Goal: Transaction & Acquisition: Obtain resource

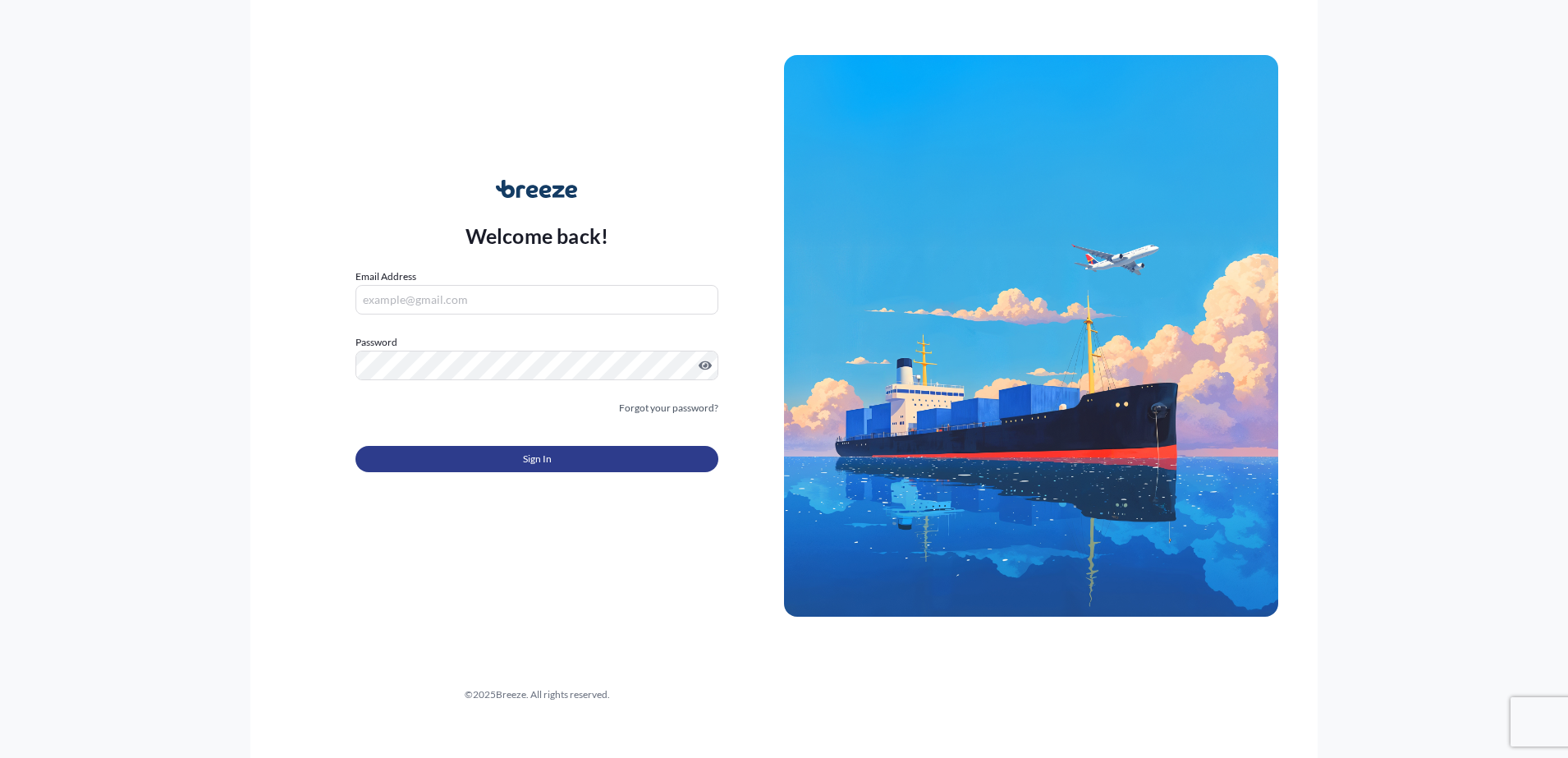
type input "[EMAIL_ADDRESS][DOMAIN_NAME]"
click at [572, 466] on button "Sign In" at bounding box center [537, 459] width 363 height 26
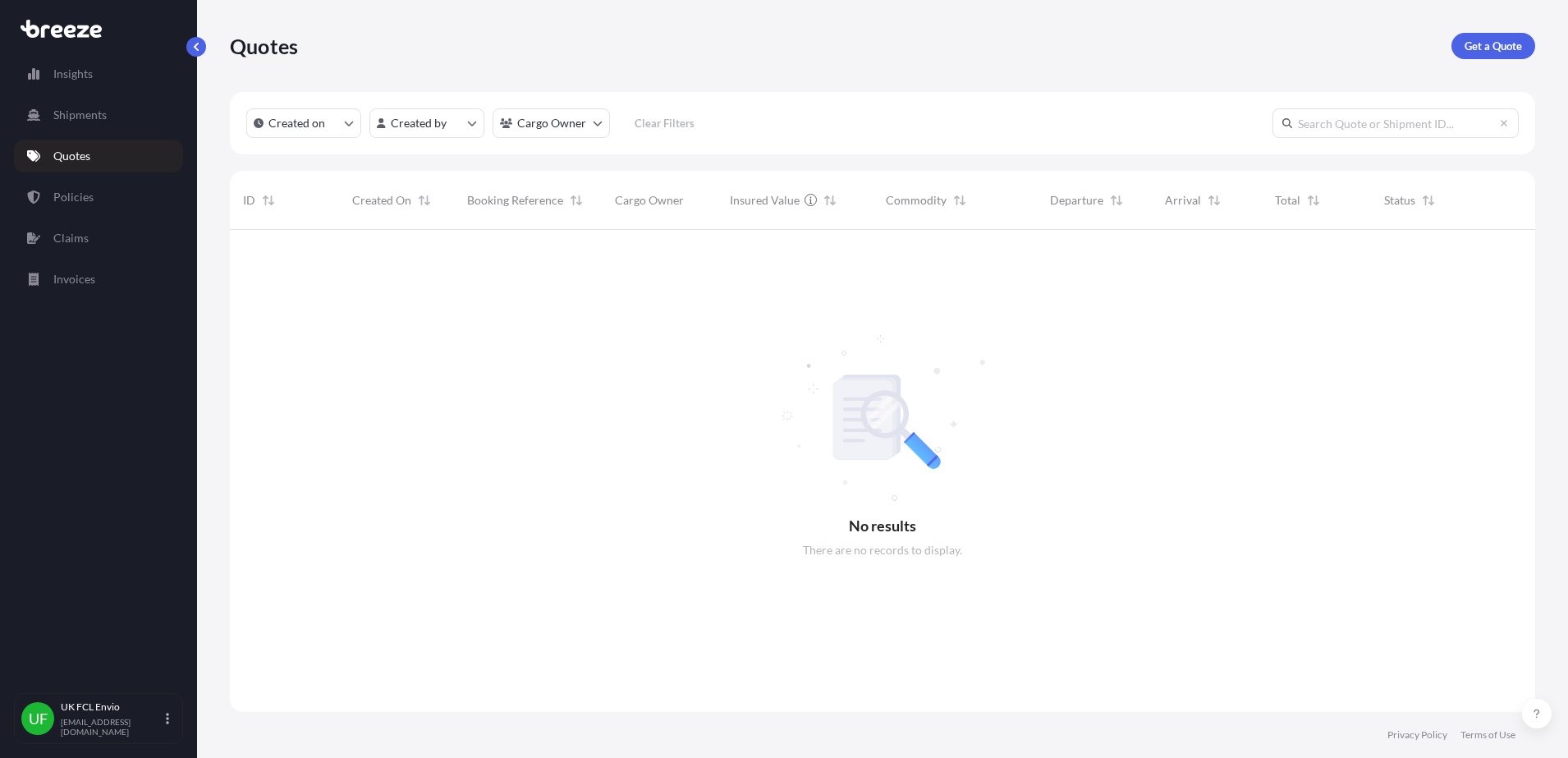
scroll to position [526, 1290]
click at [1468, 44] on p "Get a Quote" at bounding box center [1493, 45] width 57 height 16
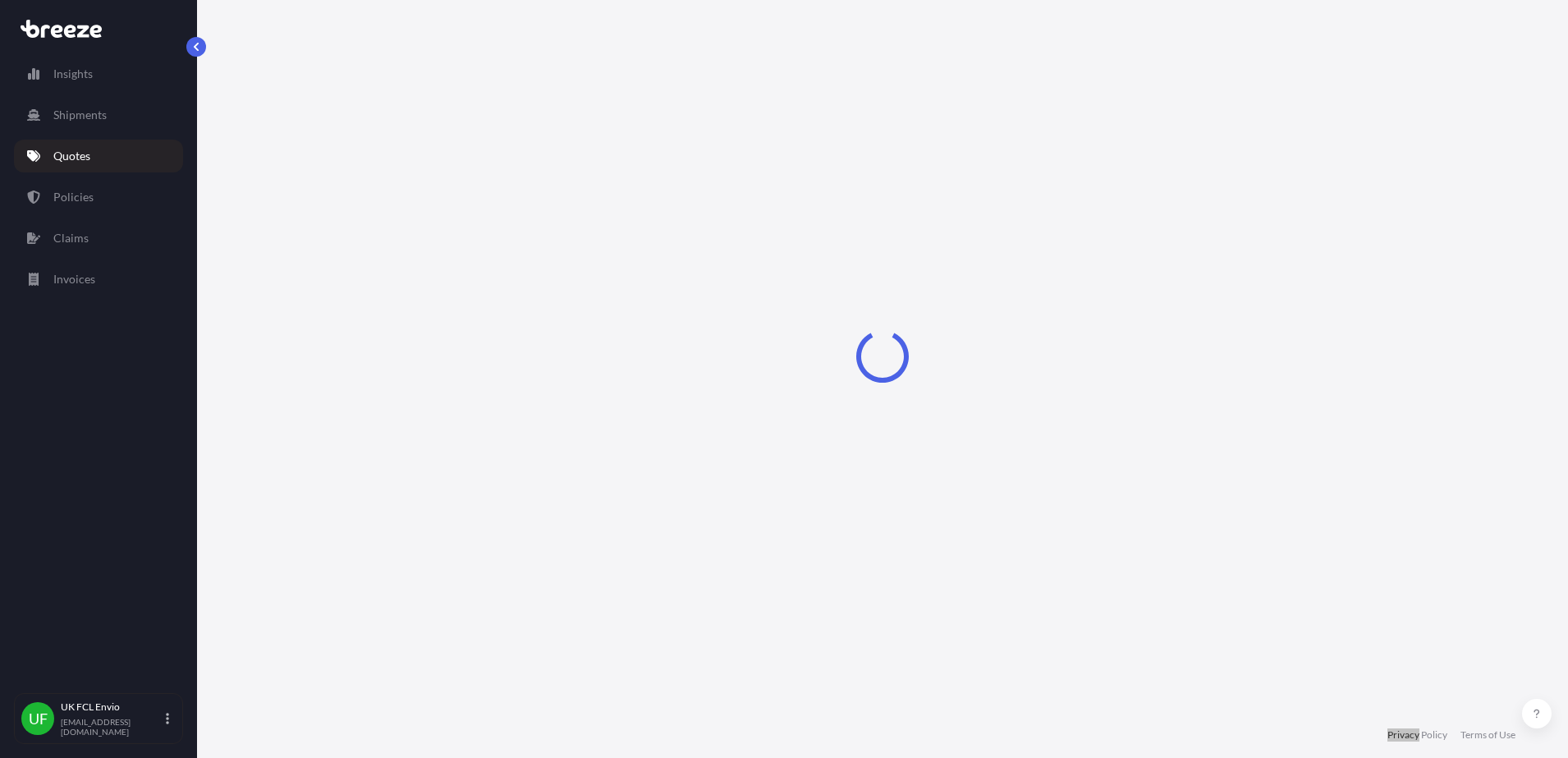
select select "Sea"
select select "1"
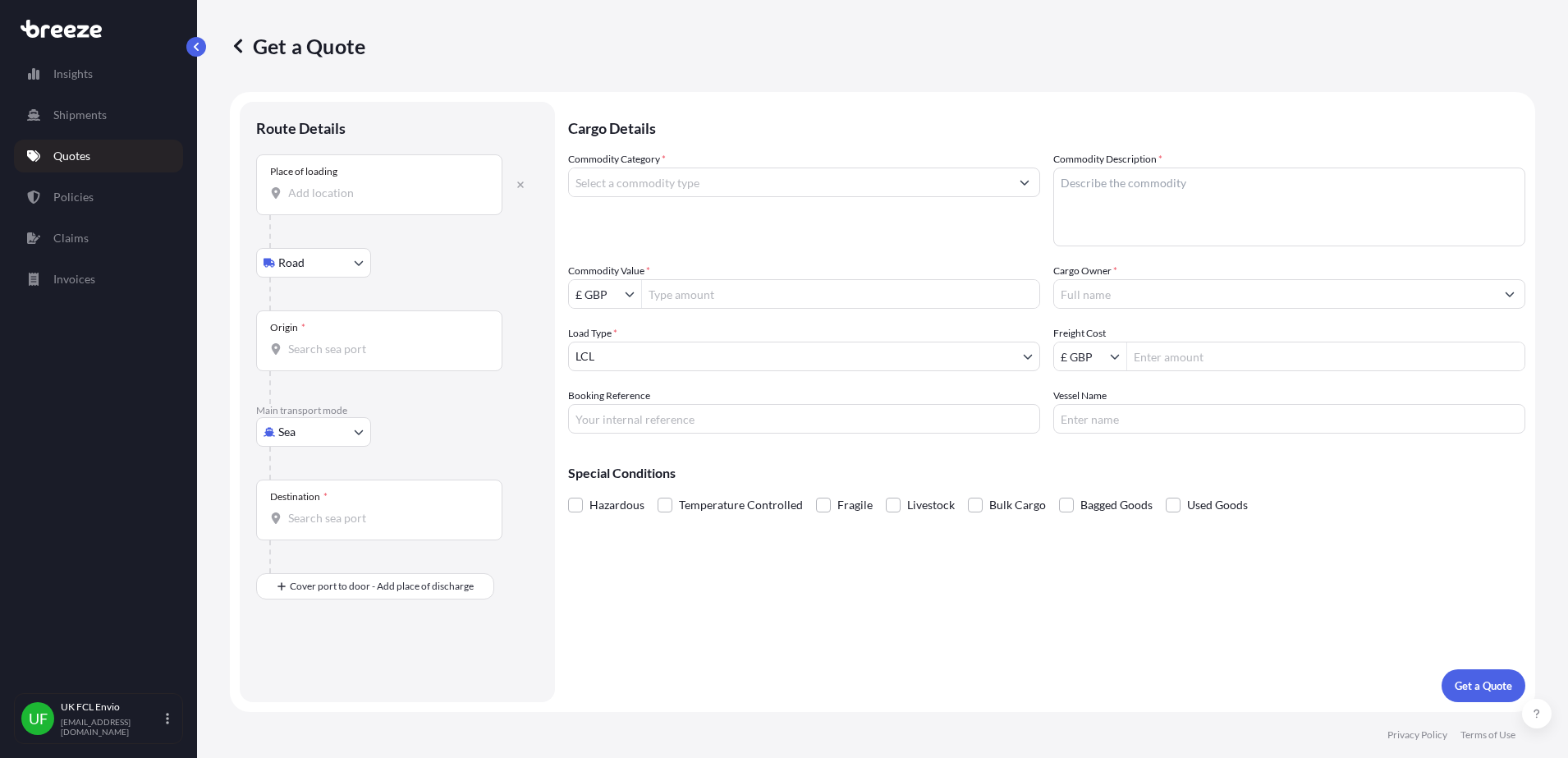
click at [329, 214] on div "Place of loading" at bounding box center [379, 184] width 246 height 61
click at [329, 201] on input "Place of loading" at bounding box center [385, 192] width 194 height 16
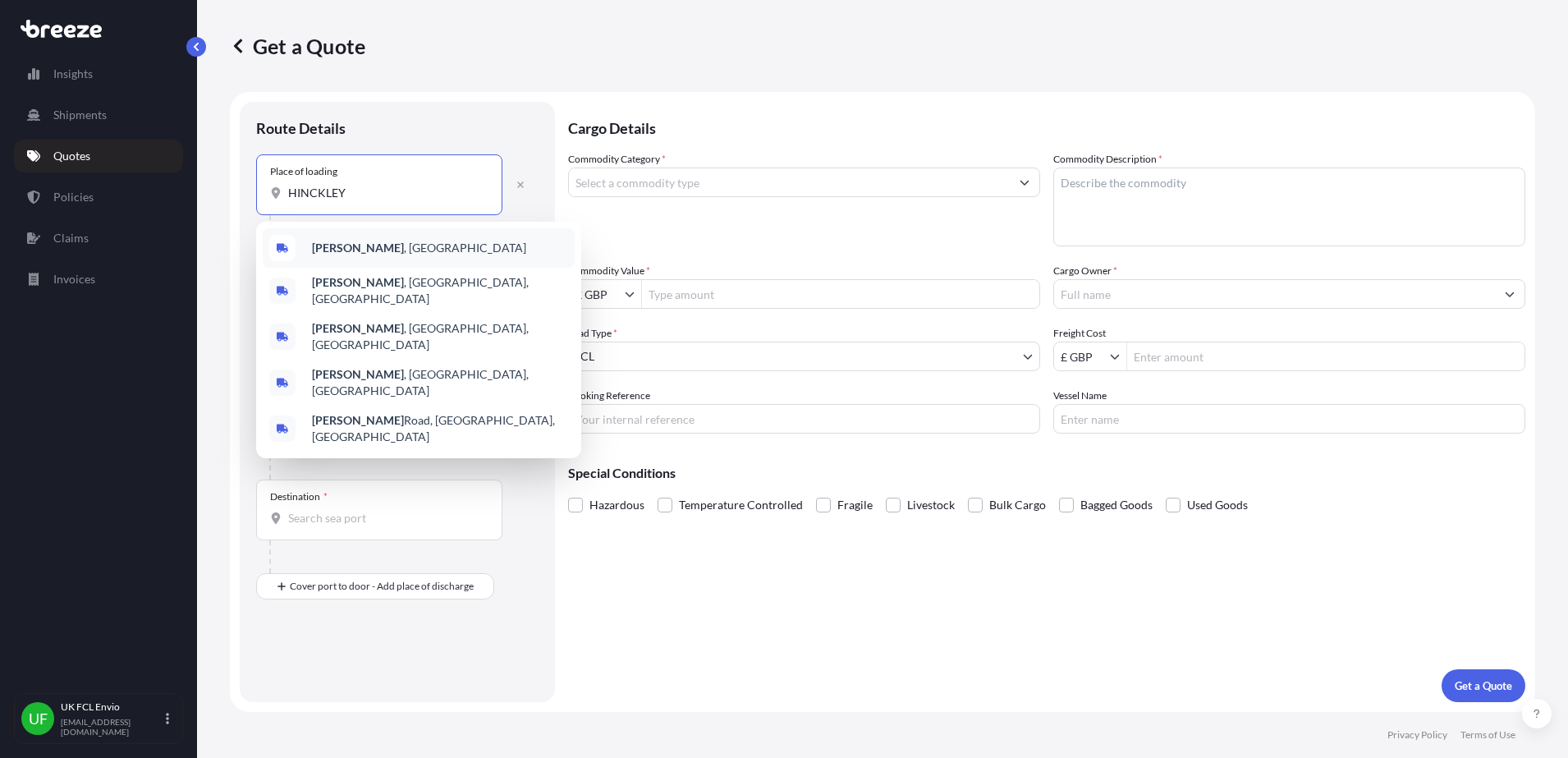
click at [316, 250] on b "[PERSON_NAME]" at bounding box center [358, 247] width 92 height 14
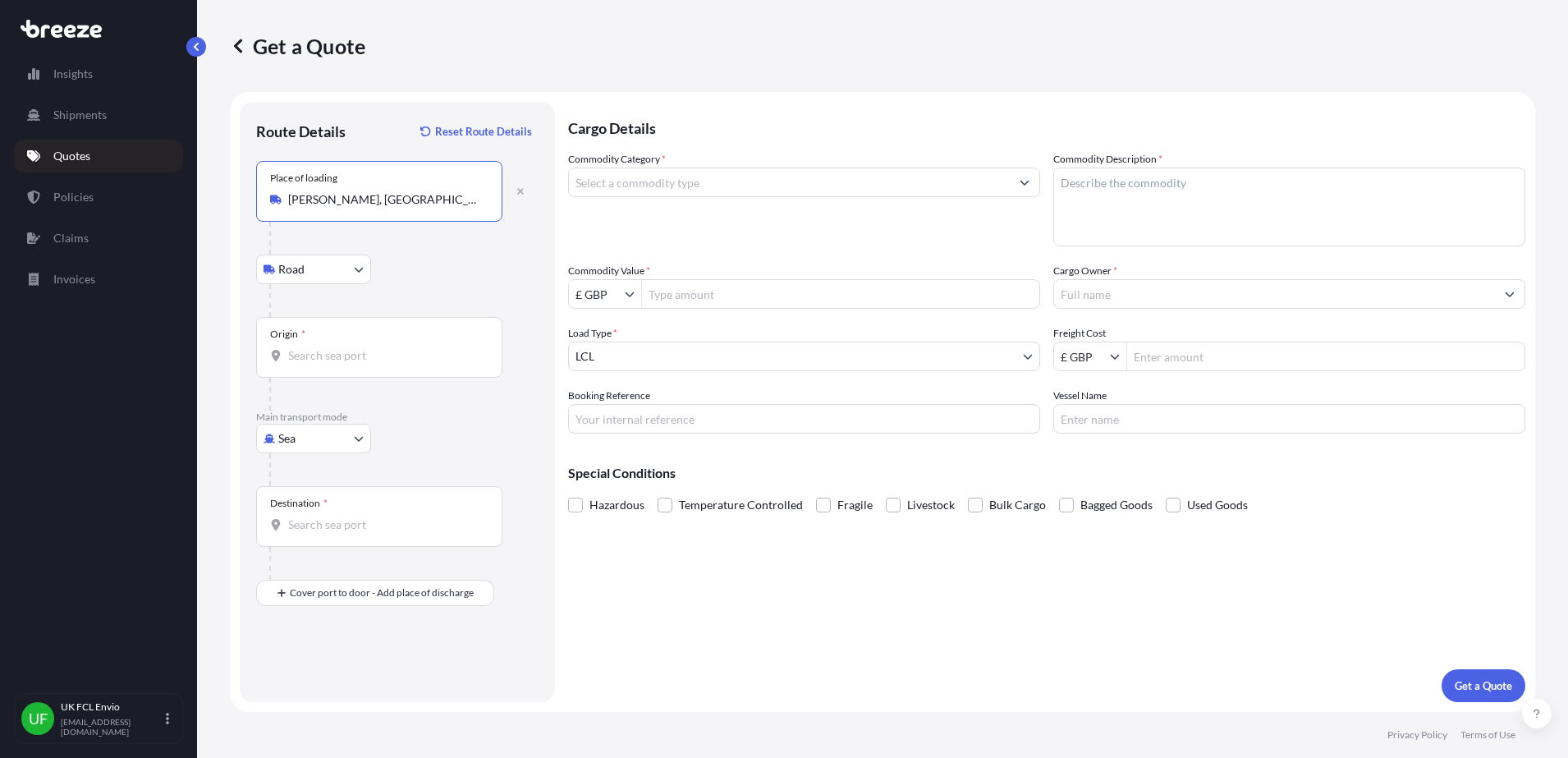
type input "[PERSON_NAME], [GEOGRAPHIC_DATA]"
click at [332, 349] on input "Origin *" at bounding box center [385, 355] width 194 height 16
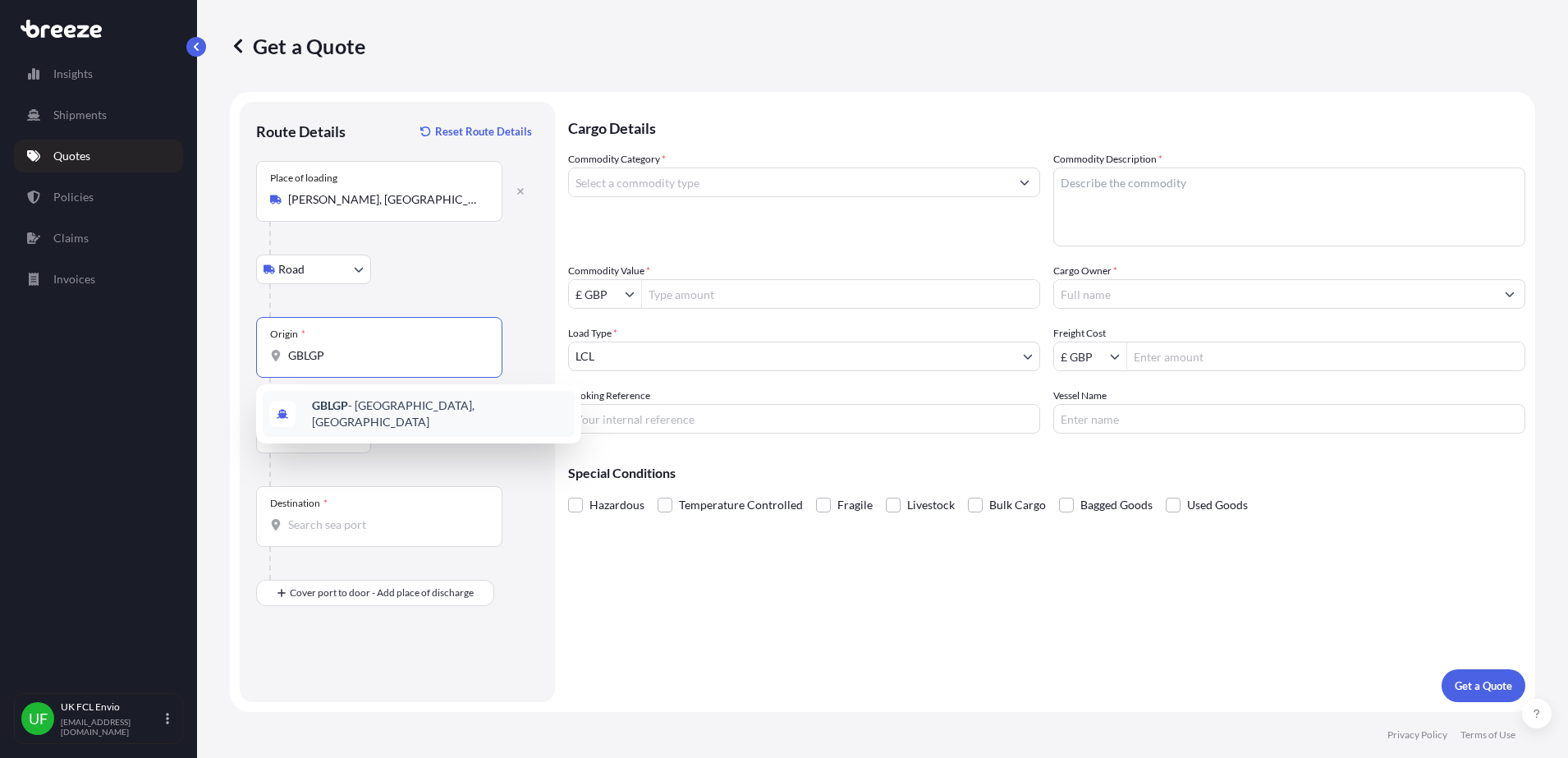
click at [332, 363] on input "GBLGP" at bounding box center [385, 355] width 194 height 16
drag, startPoint x: 323, startPoint y: 358, endPoint x: 234, endPoint y: 345, distance: 89.9
click at [234, 345] on form "Route Details Reset Route Details Place of loading [GEOGRAPHIC_DATA], [GEOGRAPH…" at bounding box center [882, 402] width 1306 height 620
click at [372, 416] on span "GBFXT - Felixstowe, [GEOGRAPHIC_DATA]" at bounding box center [422, 410] width 221 height 16
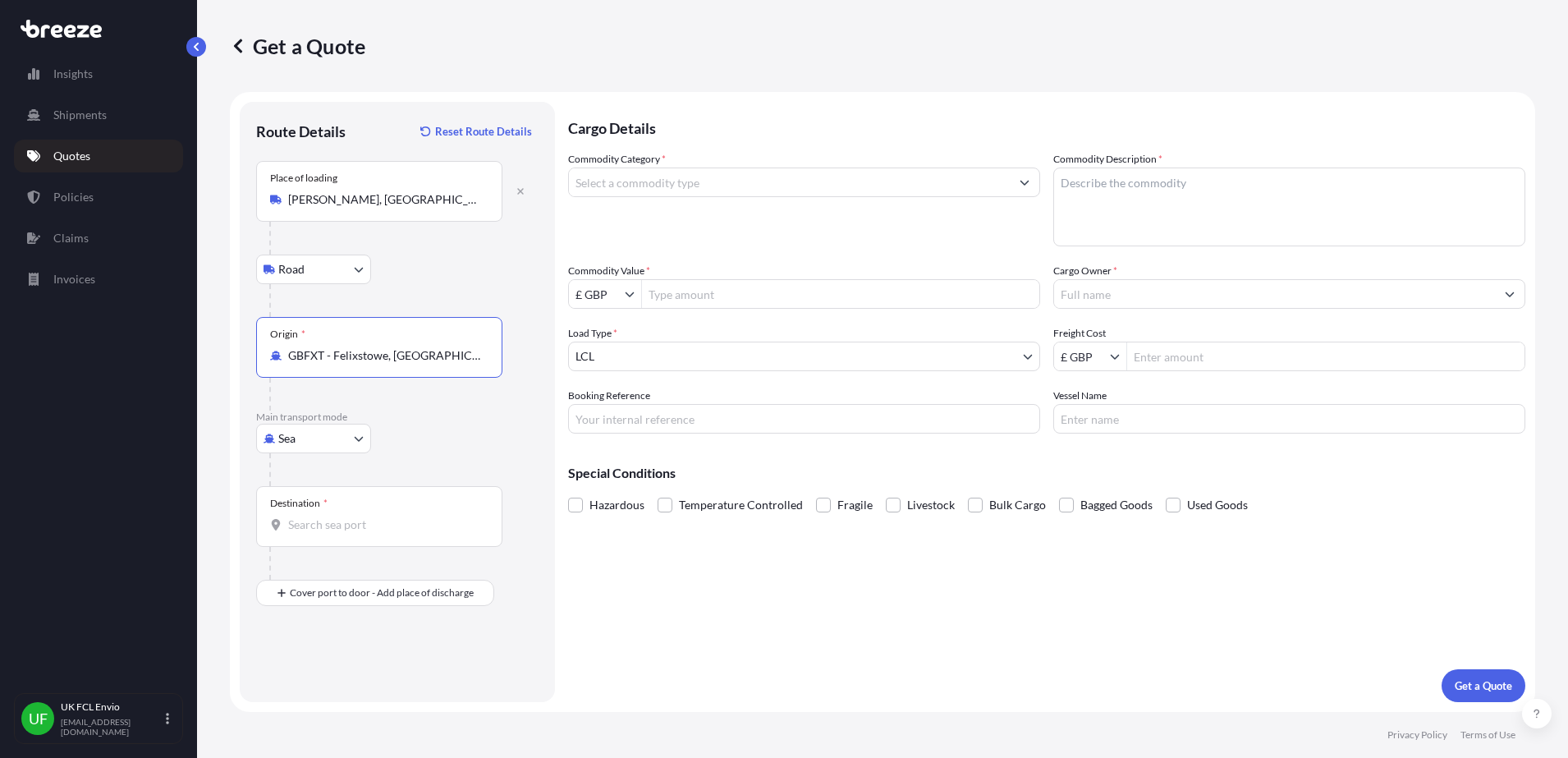
type input "GBFXT - Felixstowe, [GEOGRAPHIC_DATA]"
click at [656, 365] on body "Insights Shipments Quotes Policies Claims Invoices UF UK FCL Envio [EMAIL_ADDRE…" at bounding box center [784, 379] width 1568 height 758
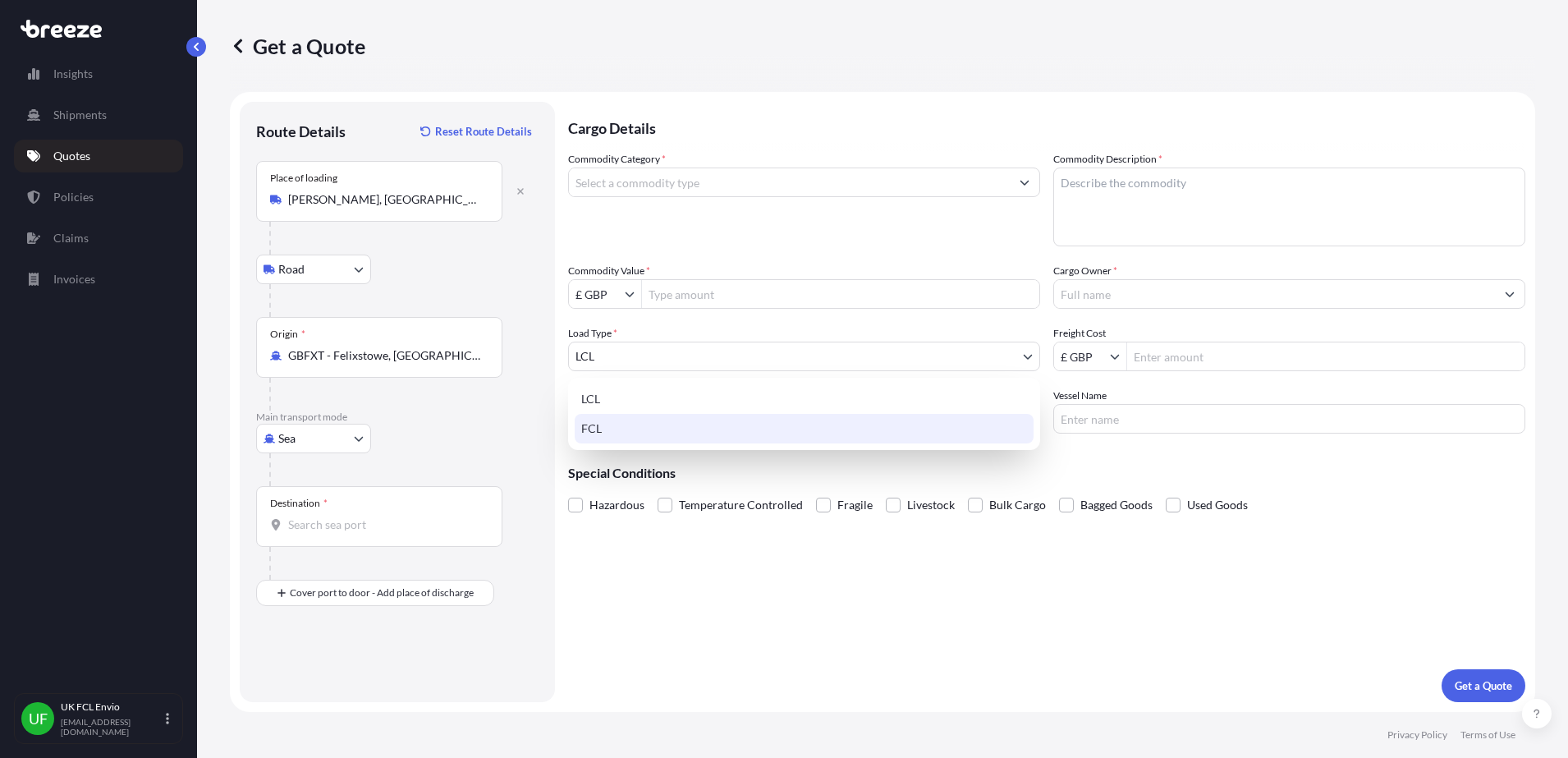
click at [599, 420] on div "FCL" at bounding box center [804, 428] width 459 height 29
select select "2"
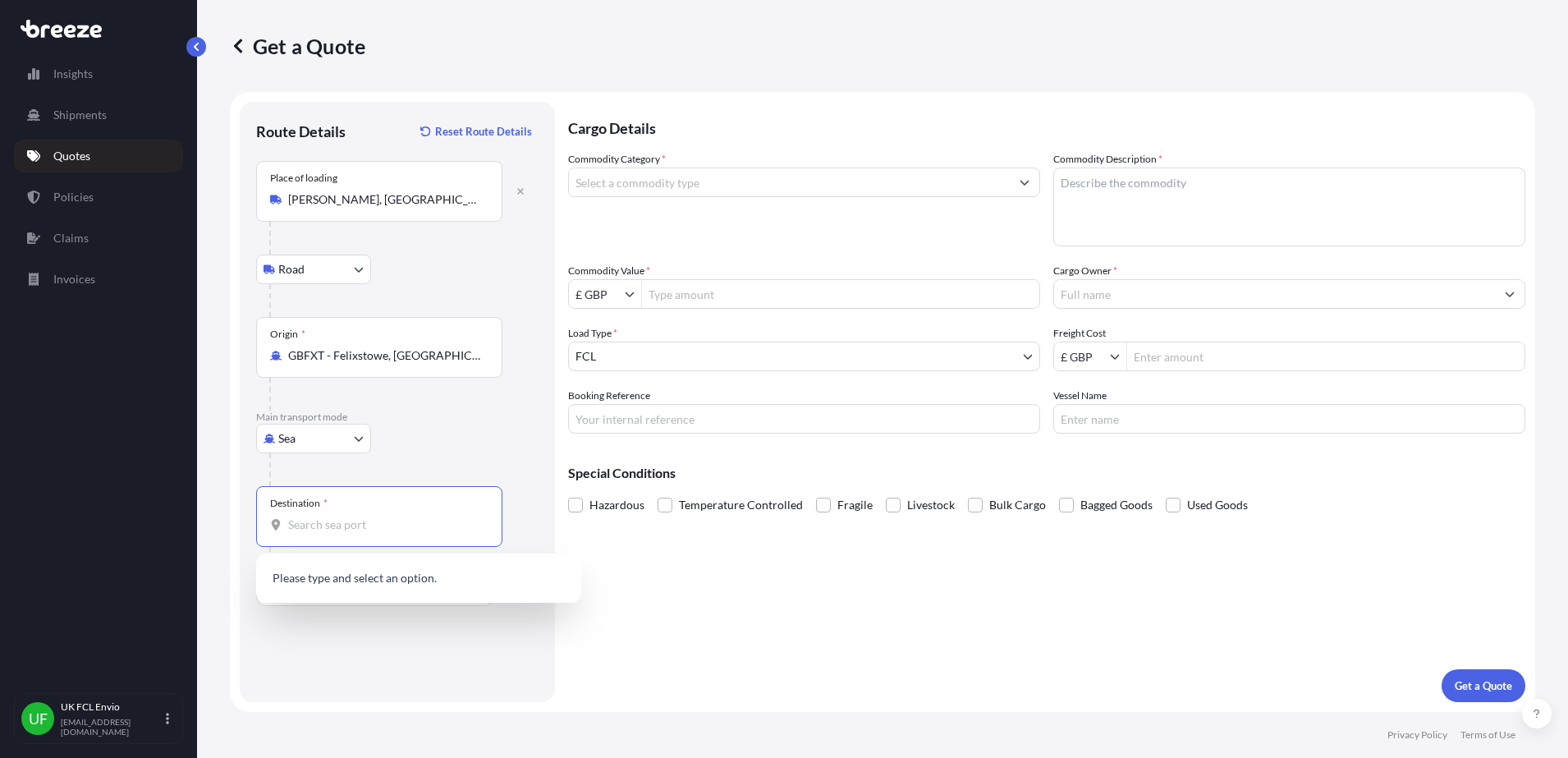
click at [364, 531] on input "Destination *" at bounding box center [385, 524] width 194 height 16
click at [352, 569] on div "PYASU - [PERSON_NAME], [GEOGRAPHIC_DATA]" at bounding box center [419, 582] width 312 height 46
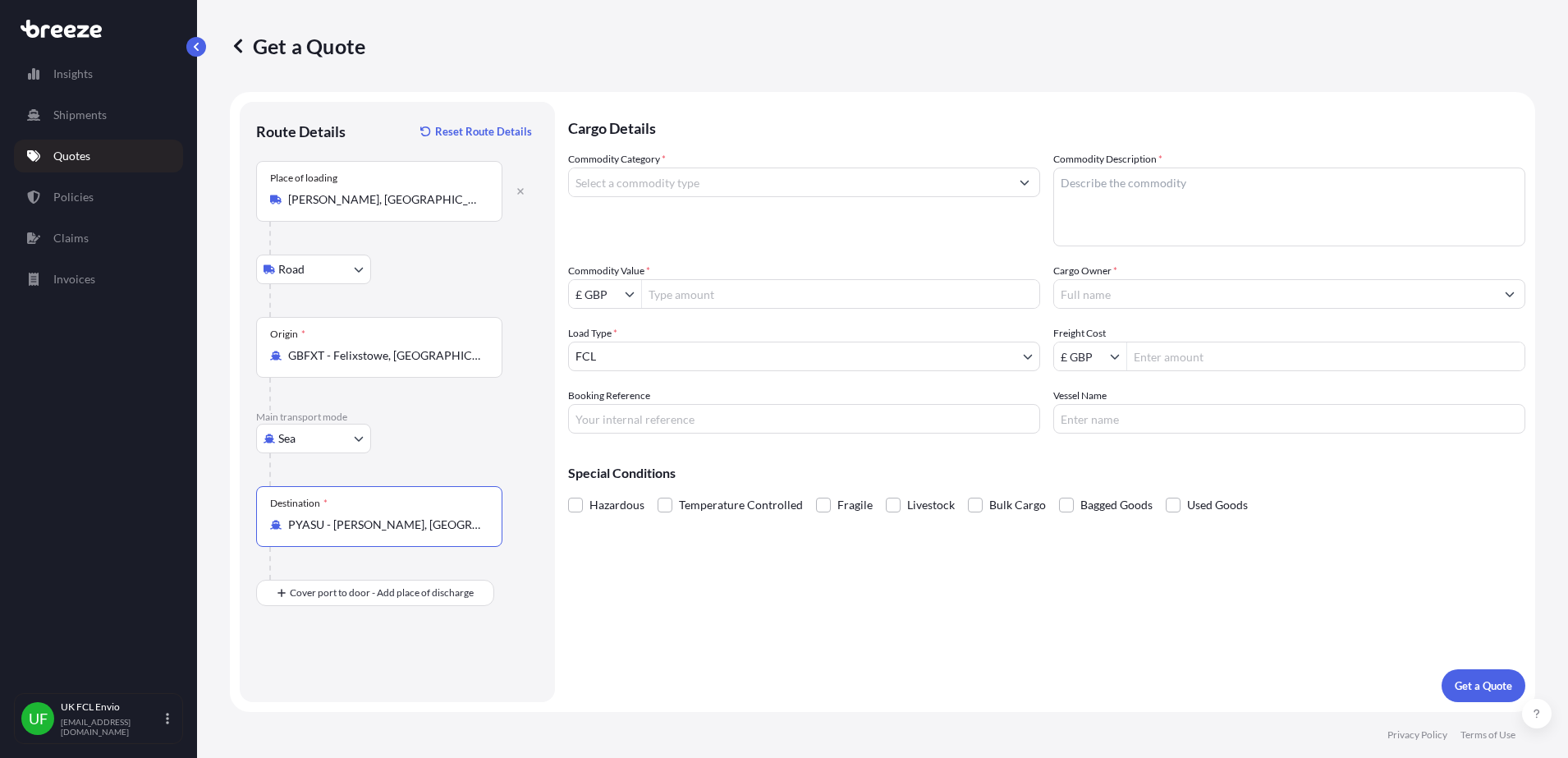
type input "PYASU - [PERSON_NAME], [GEOGRAPHIC_DATA]"
click at [645, 184] on input "Commodity Category *" at bounding box center [789, 182] width 441 height 29
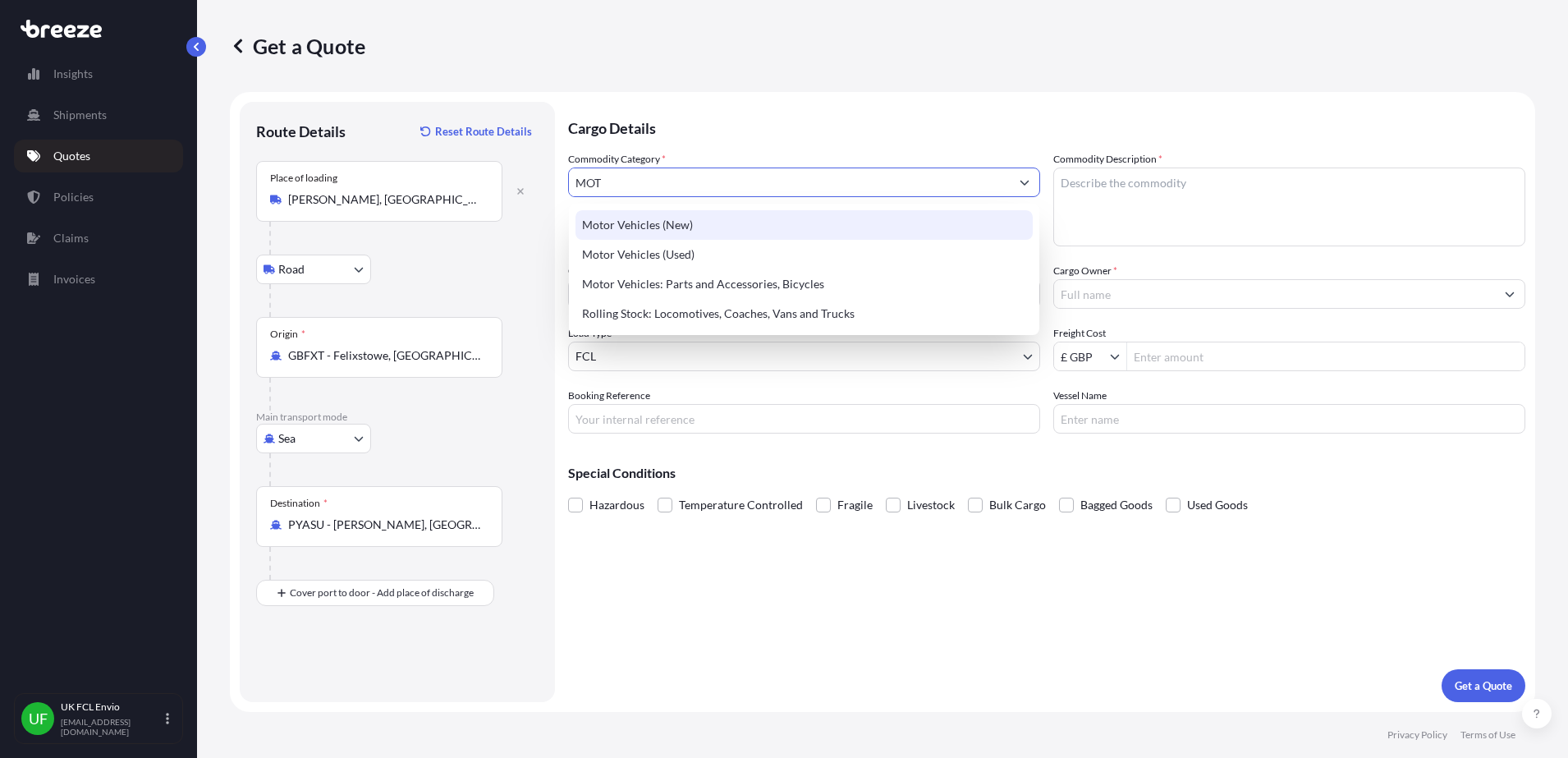
click at [672, 221] on div "Motor Vehicles (New)" at bounding box center [804, 224] width 457 height 29
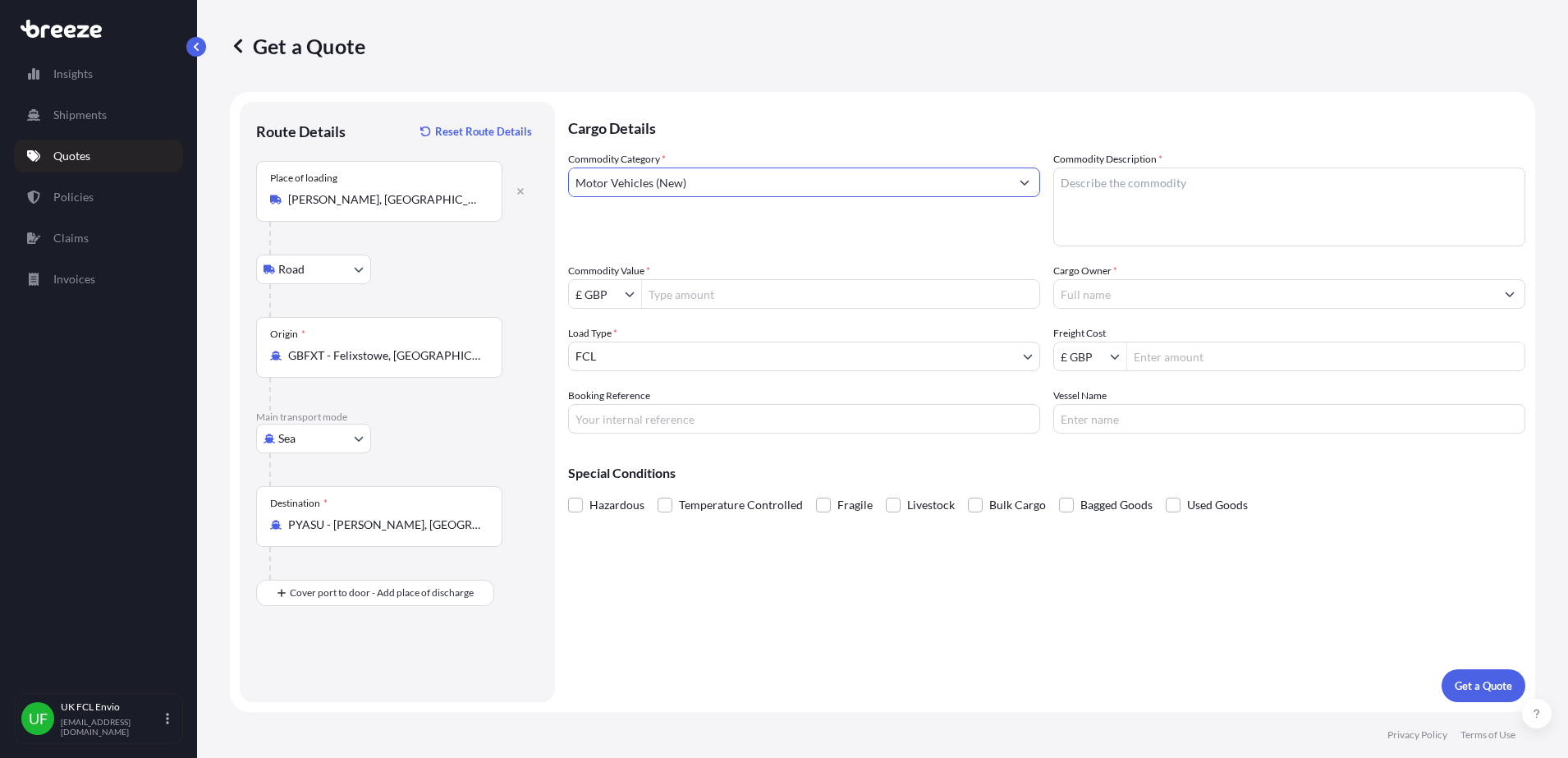
type input "Motor Vehicles (New)"
click at [1109, 208] on textarea "Commodity Description *" at bounding box center [1290, 207] width 472 height 79
type textarea "NEW CRATED MOTORCYCLES"
click at [620, 289] on input "£ GBP" at bounding box center [596, 293] width 55 height 29
click at [610, 293] on input "£ GBPU" at bounding box center [596, 293] width 55 height 29
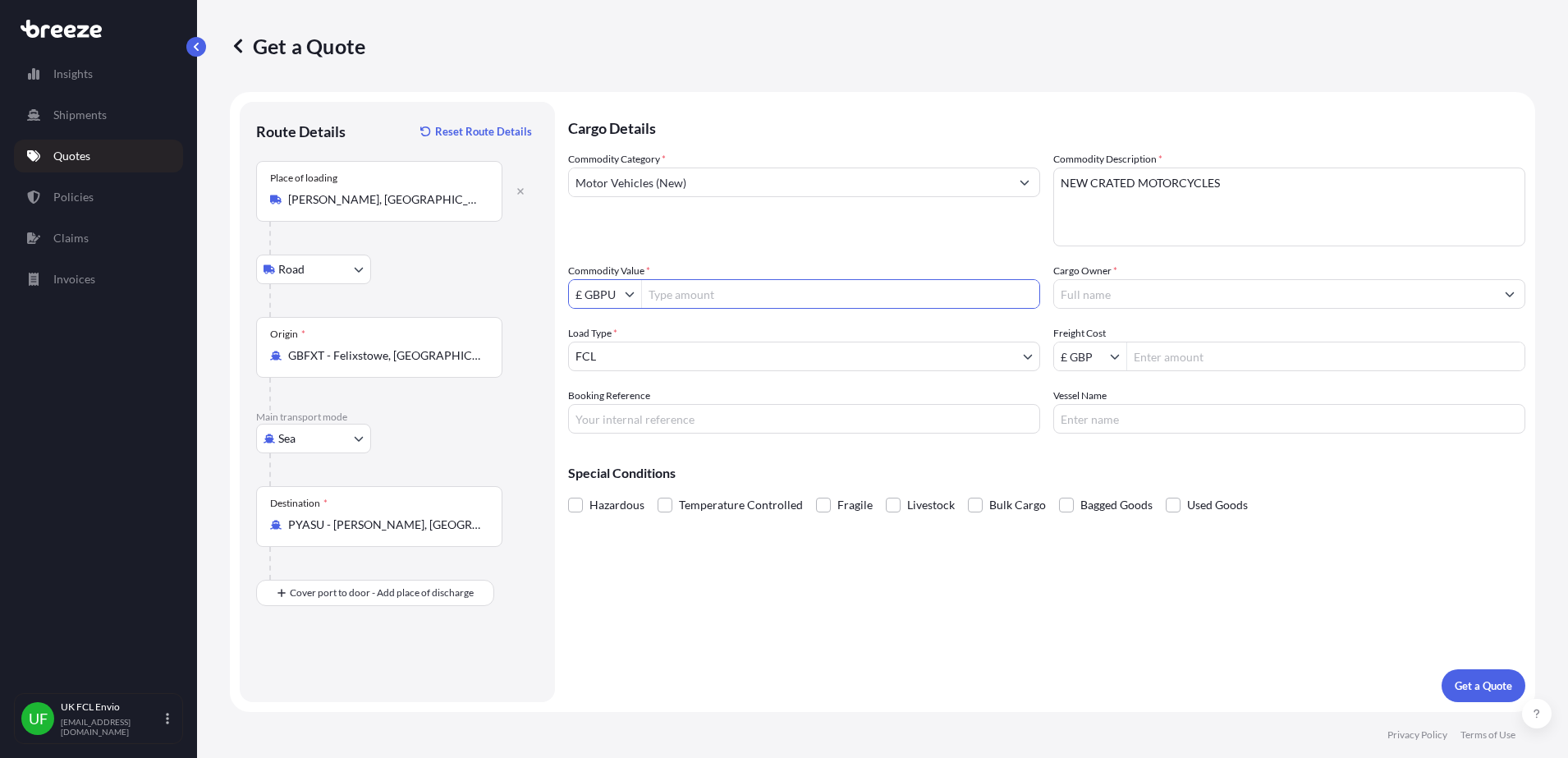
drag, startPoint x: 584, startPoint y: 293, endPoint x: 544, endPoint y: 293, distance: 40.0
click at [544, 293] on form "Route Details Reset Route Details Place of loading [GEOGRAPHIC_DATA], [GEOGRAPH…" at bounding box center [882, 402] width 1306 height 620
click at [599, 355] on div "$ USD" at bounding box center [605, 362] width 66 height 29
type input "$ USD"
type input "110,139.57"
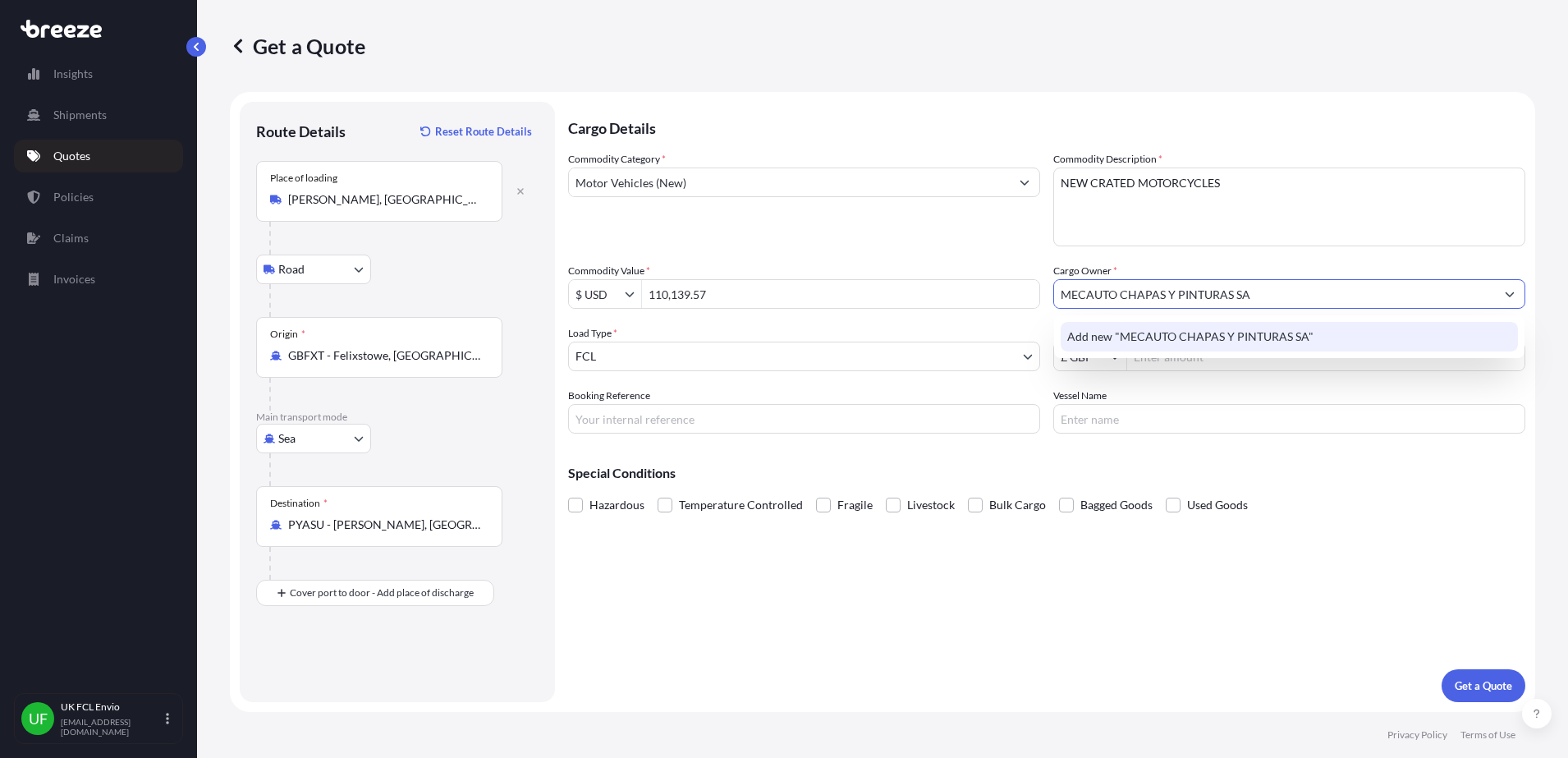
click at [1087, 330] on span "Add new "MECAUTO CHAPAS Y PINTURAS SA"" at bounding box center [1191, 336] width 246 height 16
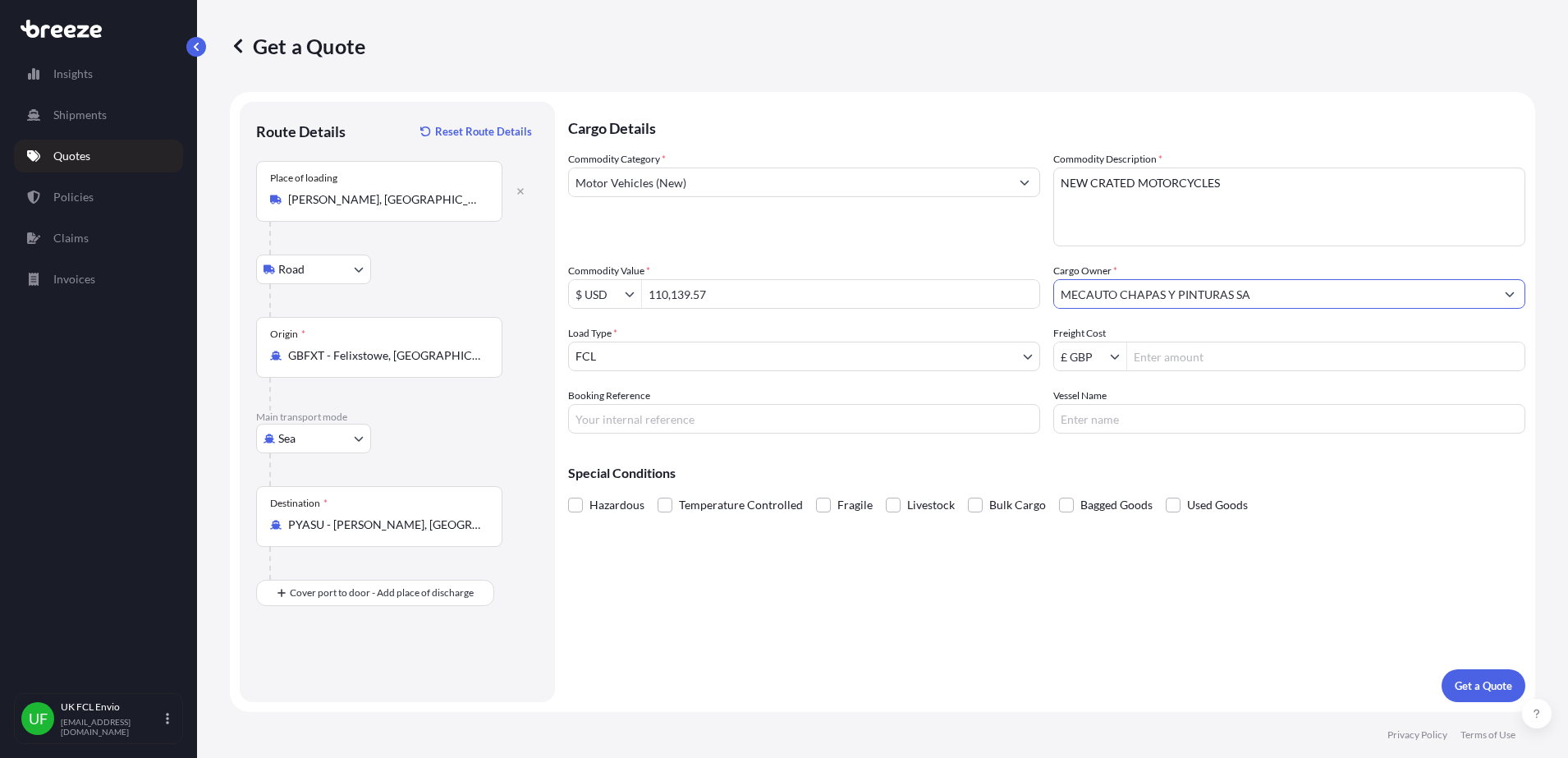
type input "MECAUTO CHAPAS Y PINTURAS SA"
click at [1175, 341] on div "£ GBP" at bounding box center [1290, 355] width 472 height 29
click at [1094, 352] on input "£ GBP" at bounding box center [1082, 355] width 55 height 29
click at [1116, 359] on icon "Show suggestions" at bounding box center [1115, 356] width 9 height 9
click at [1085, 453] on div "$ USD" at bounding box center [1090, 454] width 66 height 29
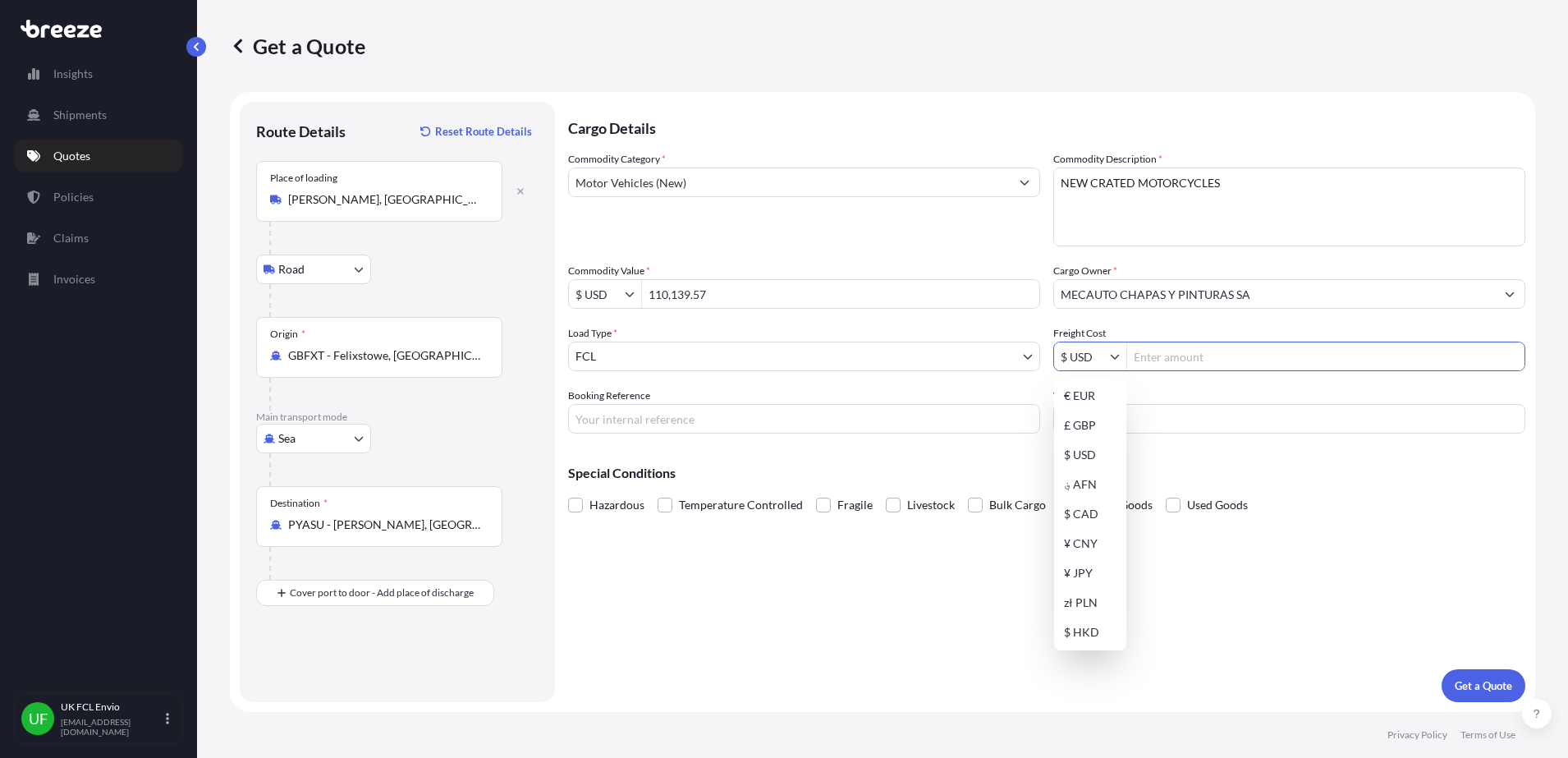
type input "$ USD"
type input "3,875"
type input "SXJ002022"
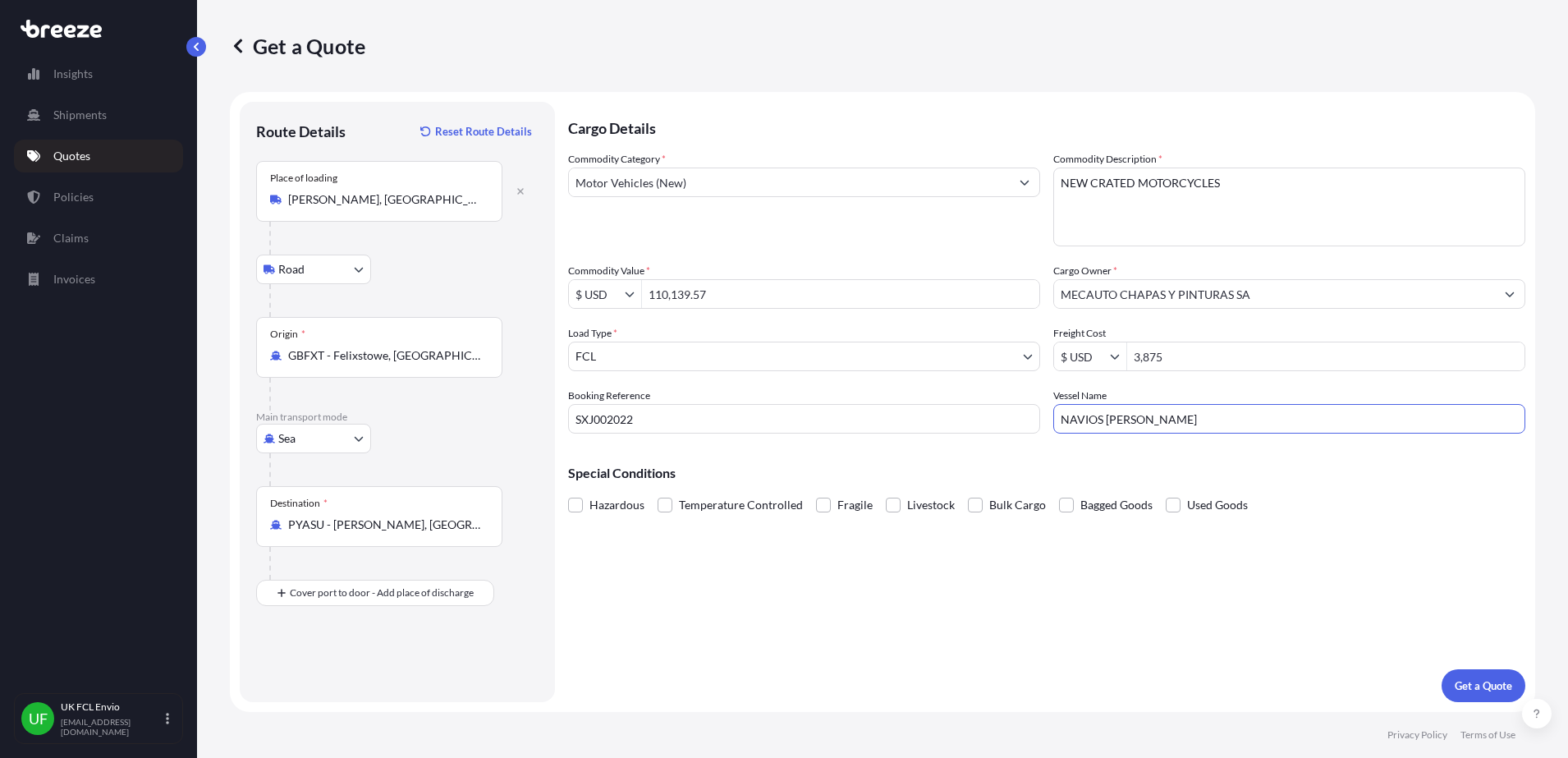
type input "NAVIOS [PERSON_NAME]"
click at [1480, 682] on p "Get a Quote" at bounding box center [1483, 685] width 57 height 16
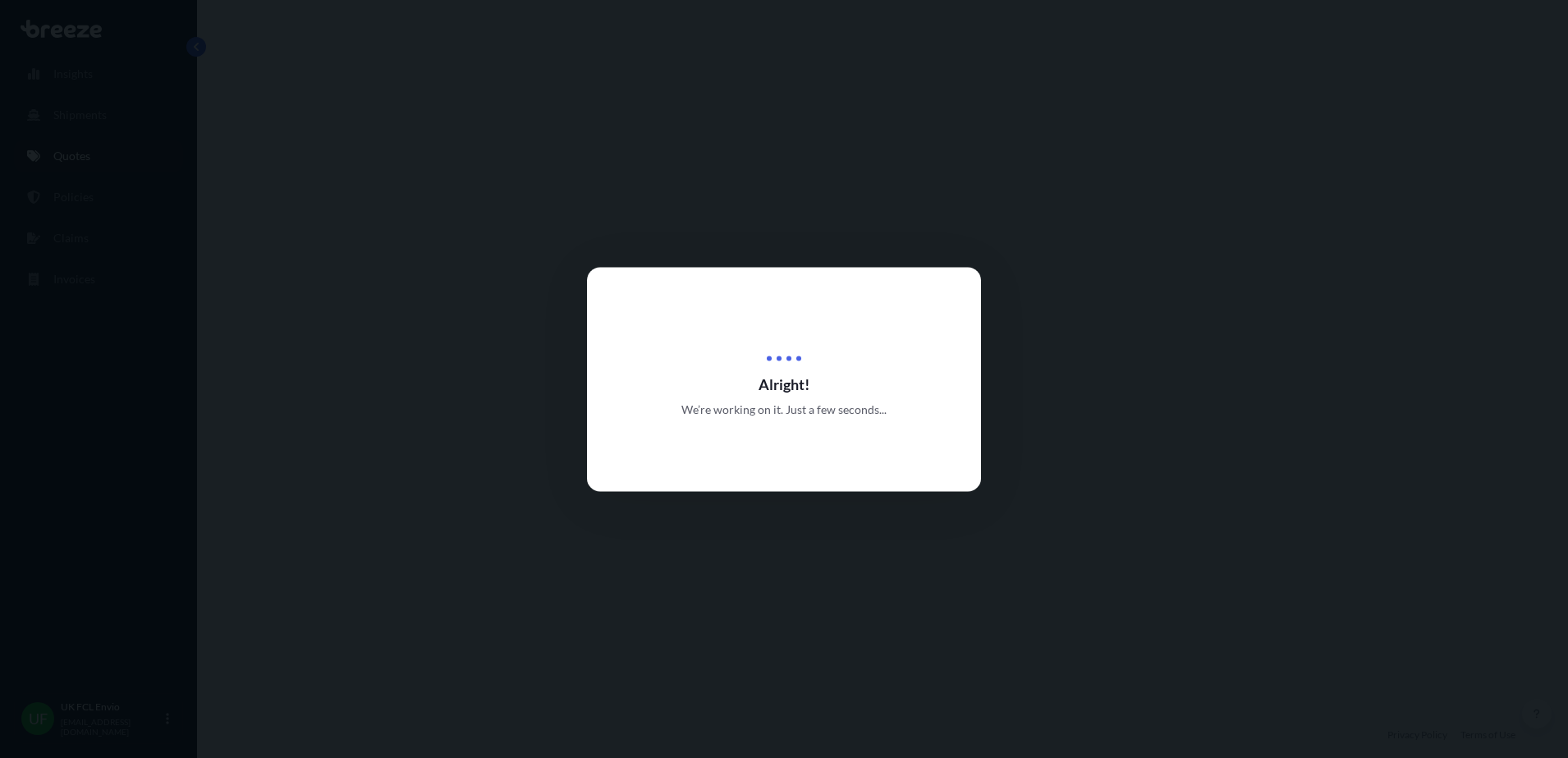
select select "Road"
select select "Sea"
select select "2"
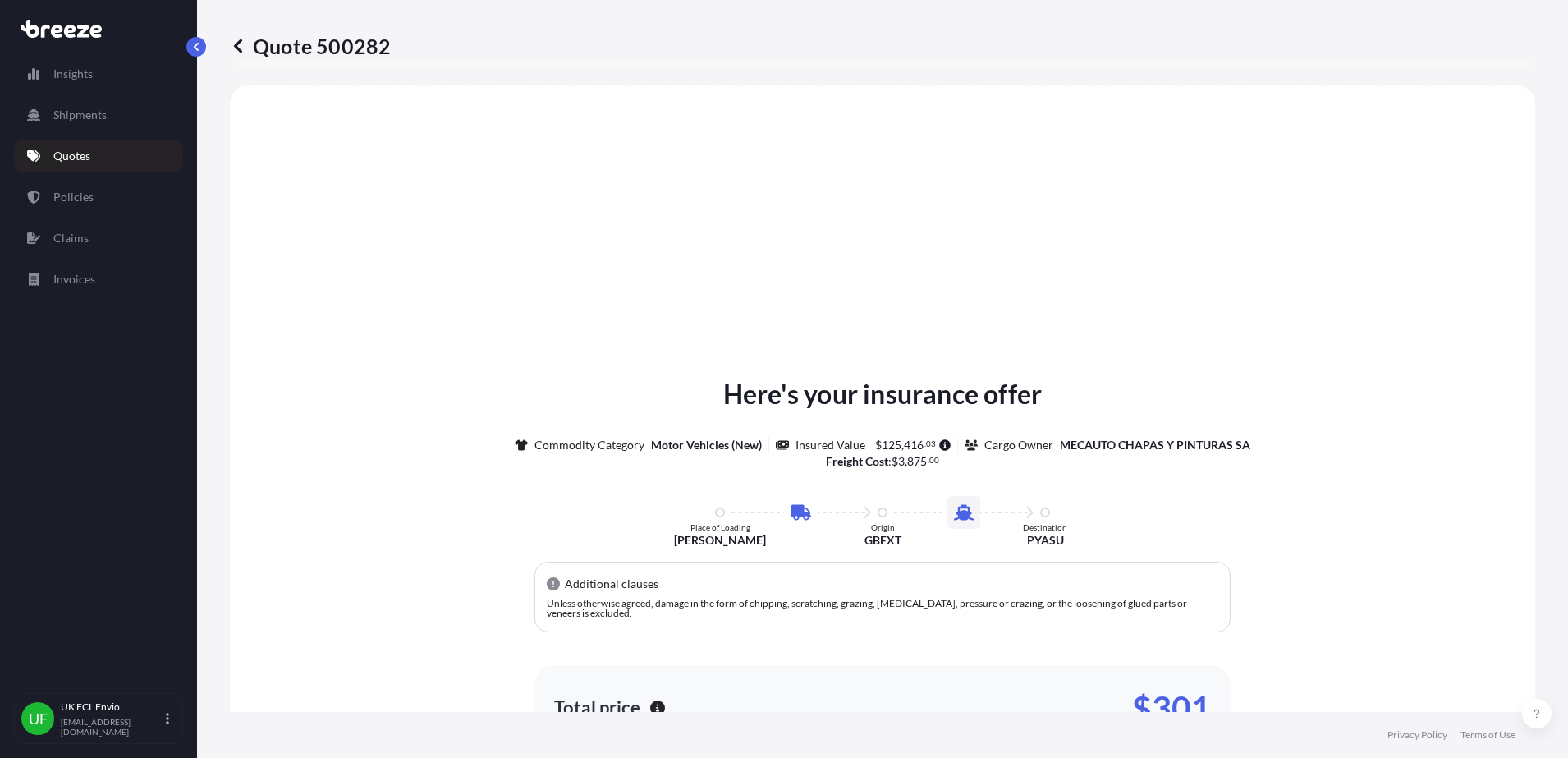
scroll to position [560, 0]
